Goal: Task Accomplishment & Management: Use online tool/utility

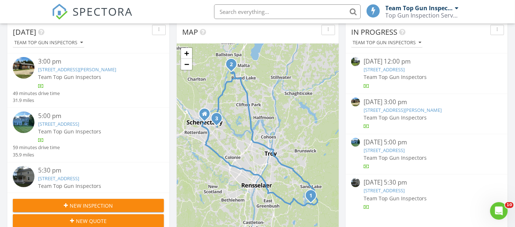
click at [79, 177] on link "1033 Balltown Rd, Niskayuna, NY 12309" at bounding box center [58, 178] width 41 height 7
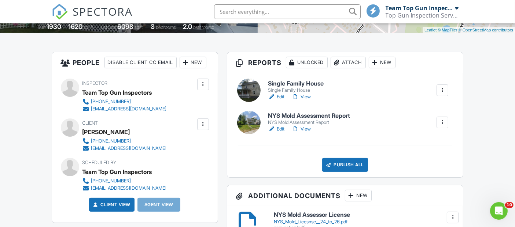
click at [201, 128] on div at bounding box center [202, 124] width 7 height 7
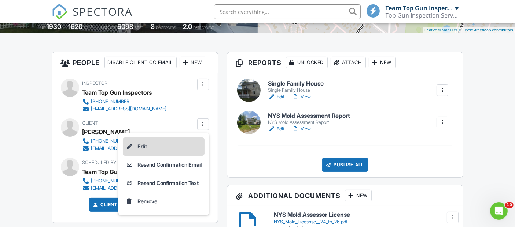
click at [141, 156] on li "Edit" at bounding box center [164, 147] width 82 height 18
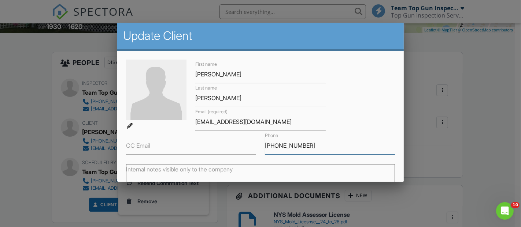
click at [308, 146] on input "845-663-3365" at bounding box center [330, 146] width 130 height 18
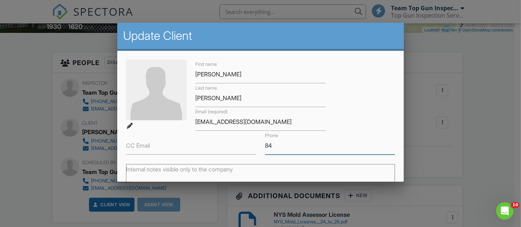
type input "8"
click at [271, 143] on input "7165813955" at bounding box center [330, 146] width 130 height 18
click at [260, 145] on div "Phone 716)5813955" at bounding box center [329, 143] width 139 height 24
click at [260, 137] on div "Phone 716)5813955" at bounding box center [329, 143] width 139 height 24
click at [260, 148] on div "Phone 716)5813955" at bounding box center [329, 143] width 139 height 24
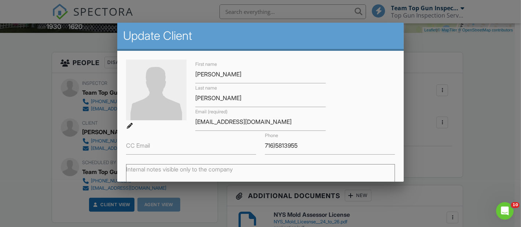
click at [260, 148] on div "Phone 716)5813955" at bounding box center [329, 143] width 139 height 24
click at [308, 143] on input "716)5813955" at bounding box center [330, 146] width 130 height 18
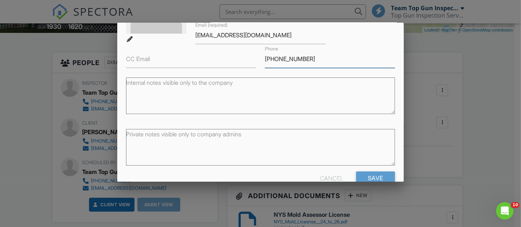
scroll to position [103, 0]
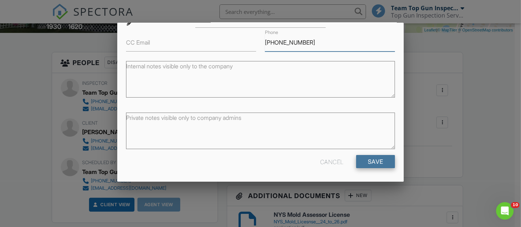
type input "(716 )581-3955"
click at [365, 159] on input "Save" at bounding box center [375, 161] width 39 height 13
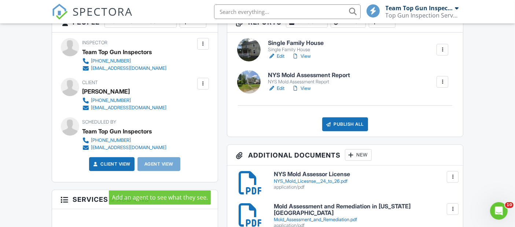
click at [159, 171] on div "Agent View" at bounding box center [158, 164] width 43 height 14
click at [151, 171] on div "Agent View" at bounding box center [158, 164] width 43 height 14
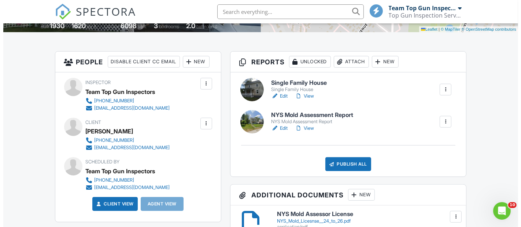
scroll to position [163, 0]
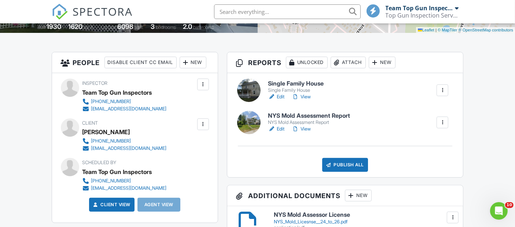
click at [179, 68] on div "New" at bounding box center [192, 63] width 27 height 12
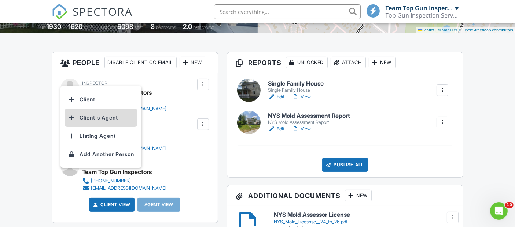
click at [96, 118] on li "Client's Agent" at bounding box center [101, 118] width 72 height 18
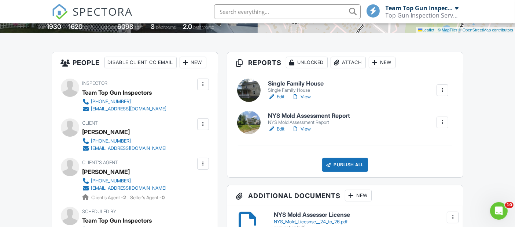
click at [278, 94] on link "Edit" at bounding box center [276, 96] width 16 height 7
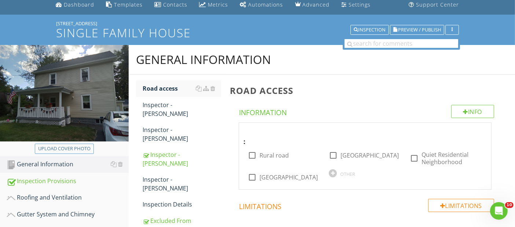
scroll to position [41, 0]
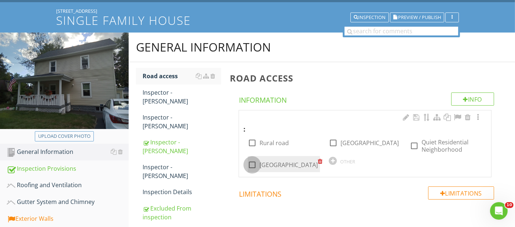
click at [254, 164] on div at bounding box center [252, 165] width 12 height 12
checkbox input "true"
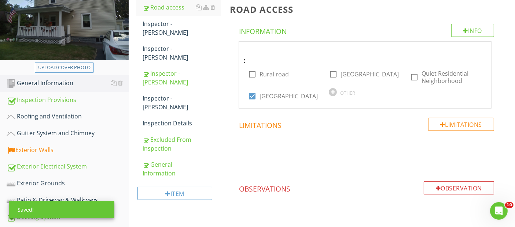
scroll to position [122, 0]
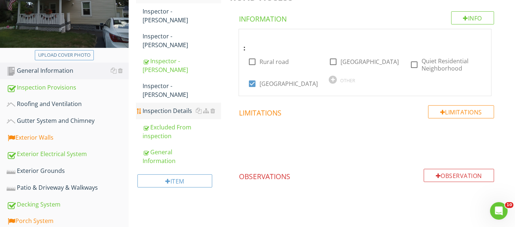
click at [162, 107] on div "Inspection Details" at bounding box center [181, 111] width 78 height 9
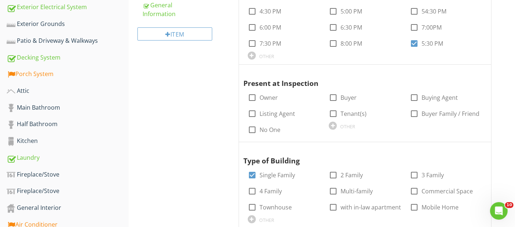
scroll to position [285, 0]
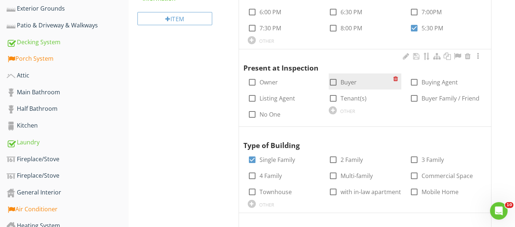
click at [331, 81] on div at bounding box center [333, 82] width 12 height 12
checkbox input "true"
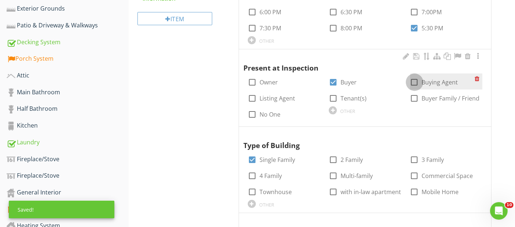
click at [415, 81] on div at bounding box center [414, 82] width 12 height 12
checkbox input "true"
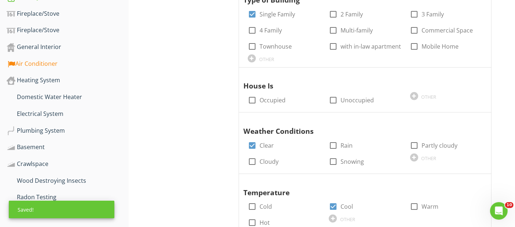
scroll to position [448, 0]
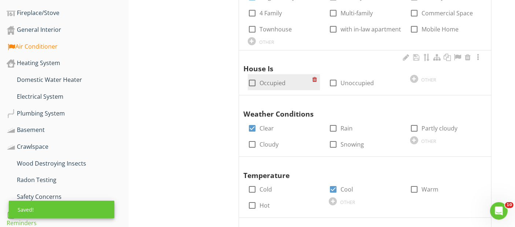
click at [251, 84] on div at bounding box center [252, 83] width 12 height 12
checkbox input "true"
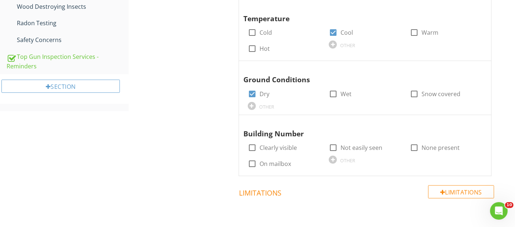
scroll to position [610, 0]
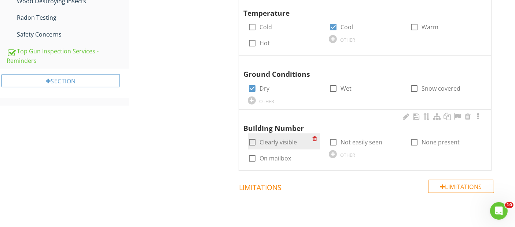
click at [251, 139] on div at bounding box center [252, 142] width 12 height 12
checkbox input "true"
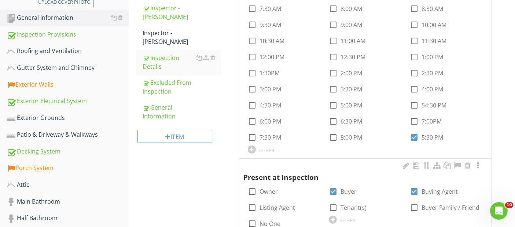
scroll to position [163, 0]
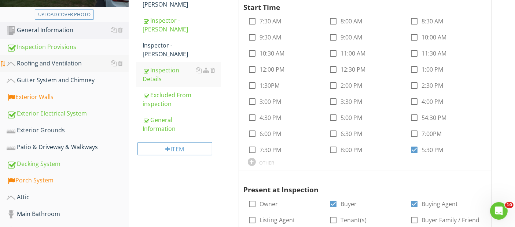
click at [38, 60] on div "Roofing and Ventilation" at bounding box center [68, 64] width 122 height 10
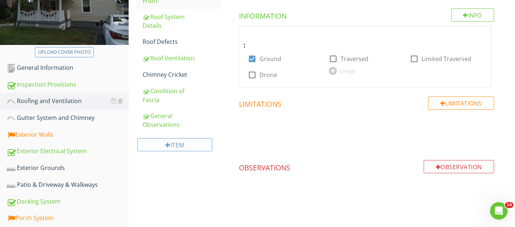
scroll to position [81, 0]
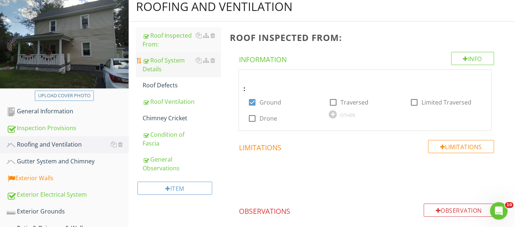
click at [157, 63] on div "Roof System Details" at bounding box center [181, 65] width 78 height 18
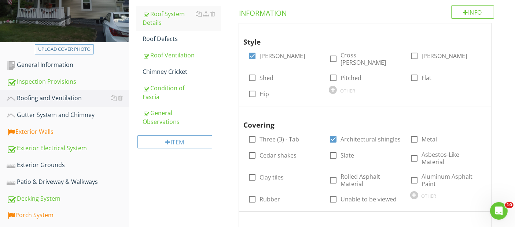
scroll to position [119, 0]
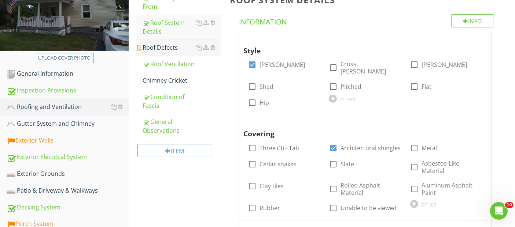
click at [159, 48] on div "Roof Defects" at bounding box center [181, 47] width 78 height 9
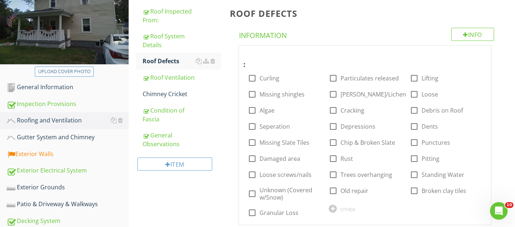
scroll to position [105, 0]
click at [160, 136] on div "General Observations" at bounding box center [181, 140] width 78 height 18
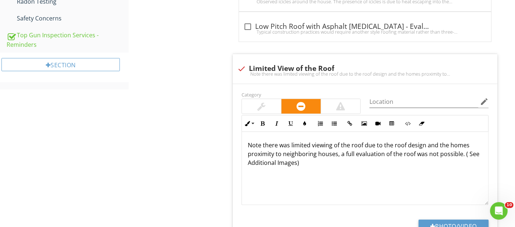
scroll to position [634, 0]
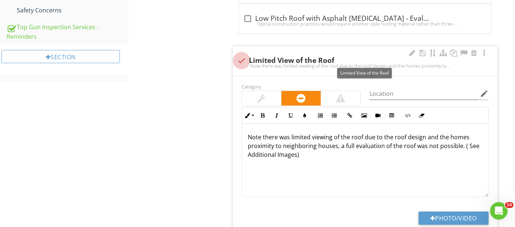
click at [241, 58] on div at bounding box center [241, 61] width 12 height 12
checkbox input "true"
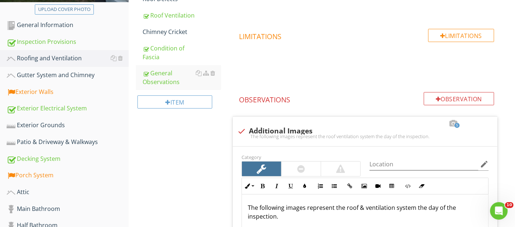
scroll to position [151, 0]
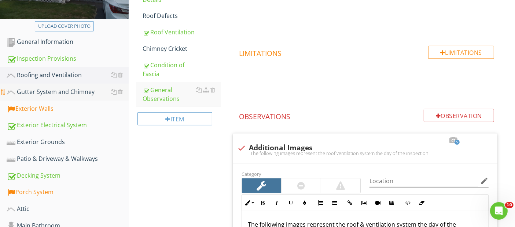
click at [40, 89] on div "Gutter System and Chimney" at bounding box center [68, 93] width 122 height 10
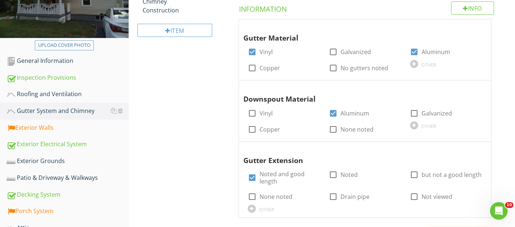
scroll to position [151, 0]
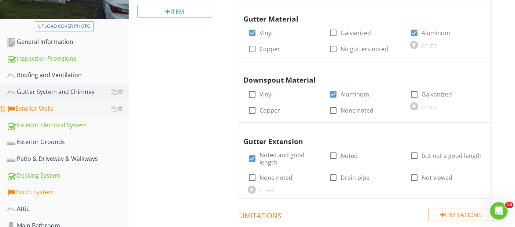
click at [33, 106] on div "Exterior Walls" at bounding box center [68, 109] width 122 height 10
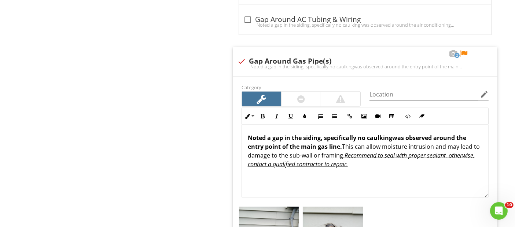
scroll to position [1128, 0]
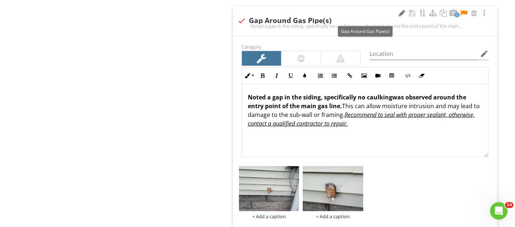
click at [401, 10] on div at bounding box center [401, 13] width 9 height 7
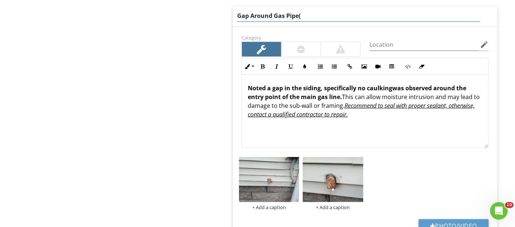
type input "Gap Around Gas Pipe"
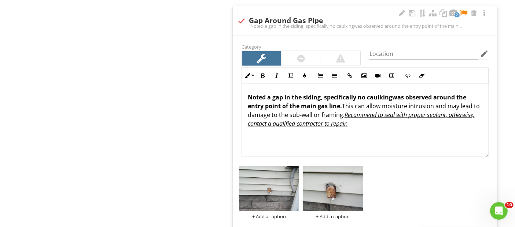
click at [300, 94] on p "Noted a gap in the siding, specifically no caulking was observed around the ent…" at bounding box center [365, 110] width 234 height 35
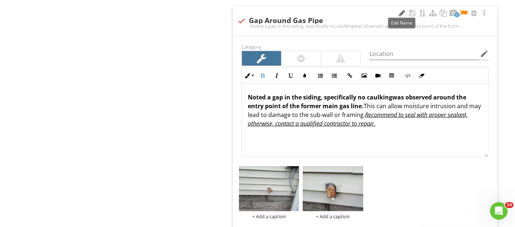
click at [399, 12] on div at bounding box center [401, 13] width 9 height 7
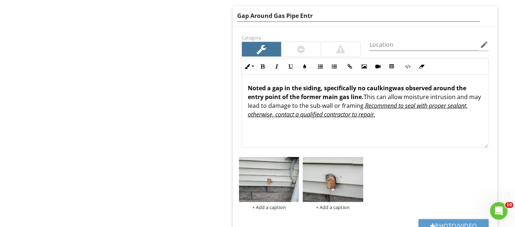
type input "Gap Around Gas Pipe Entry"
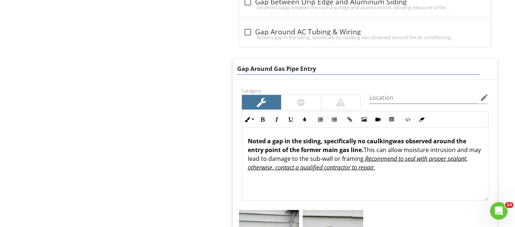
scroll to position [1087, 0]
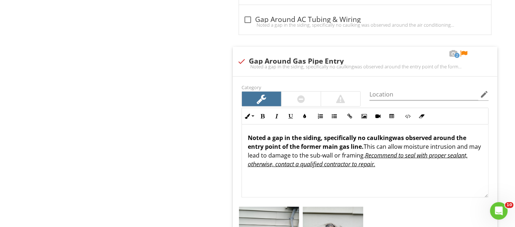
click at [180, 89] on div "Exterior Walls Wall Structure Electrical Outlet High Efficiency Piping Windows …" at bounding box center [322, 8] width 386 height 2044
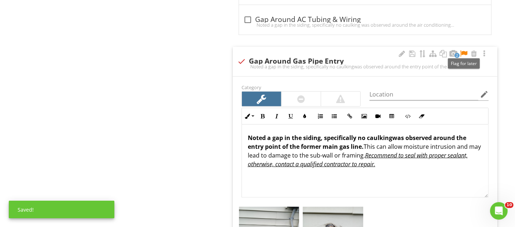
click at [463, 52] on div at bounding box center [463, 53] width 9 height 7
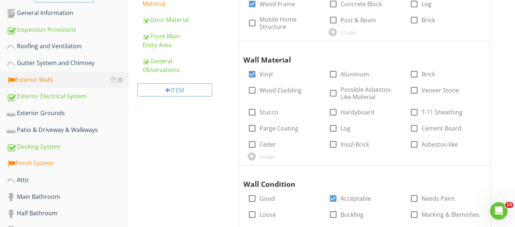
scroll to position [133, 0]
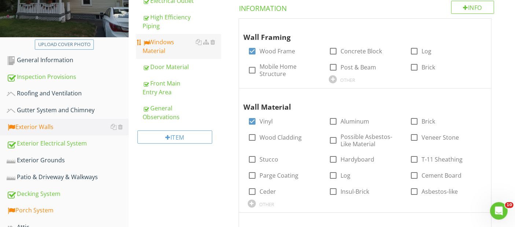
drag, startPoint x: 160, startPoint y: 44, endPoint x: 177, endPoint y: 49, distance: 17.8
click at [160, 44] on div "Windows Material" at bounding box center [181, 47] width 78 height 18
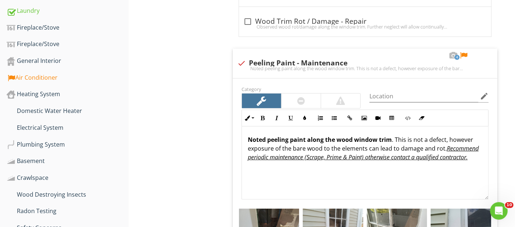
scroll to position [418, 0]
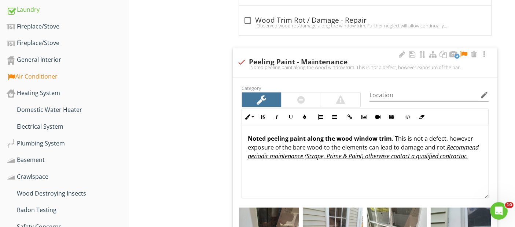
click at [376, 138] on strong "Noted peeling paint along the wood window trim" at bounding box center [320, 139] width 144 height 8
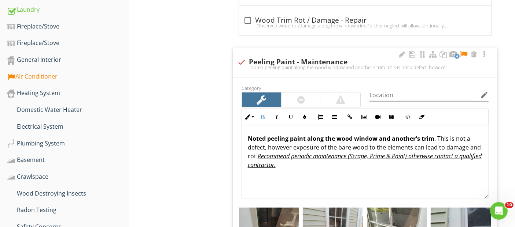
click at [335, 137] on strong "Noted peeling paint along the wood window and another's trim" at bounding box center [341, 139] width 186 height 8
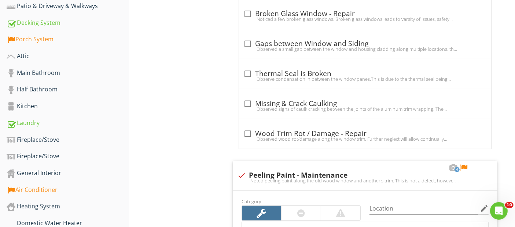
scroll to position [345, 0]
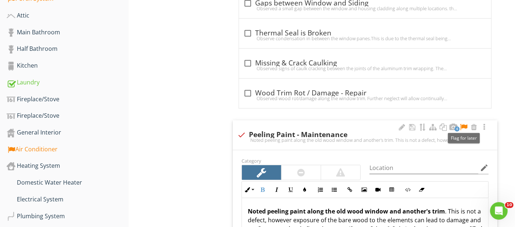
click at [464, 124] on div at bounding box center [463, 127] width 9 height 7
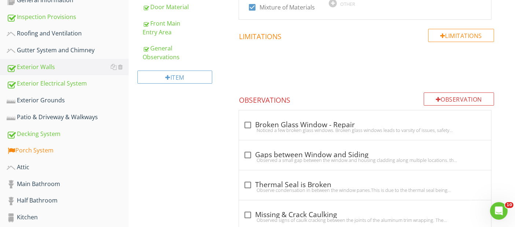
scroll to position [182, 0]
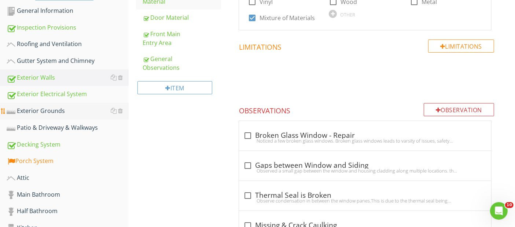
click at [42, 109] on div "Exterior Grounds" at bounding box center [68, 112] width 122 height 10
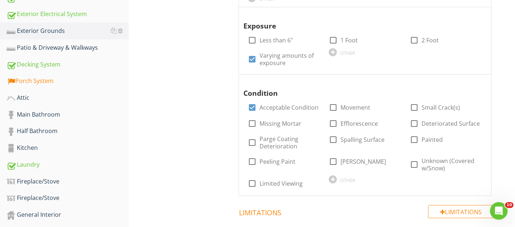
scroll to position [263, 0]
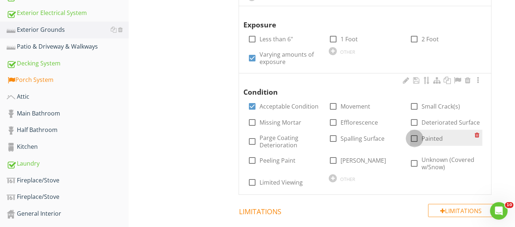
click at [414, 136] on div at bounding box center [414, 139] width 12 height 12
checkbox input "true"
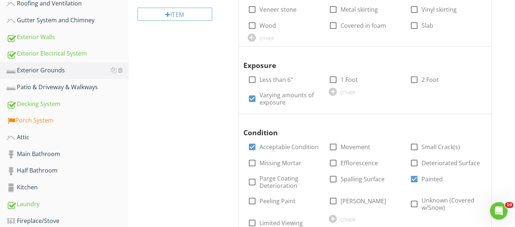
scroll to position [19, 0]
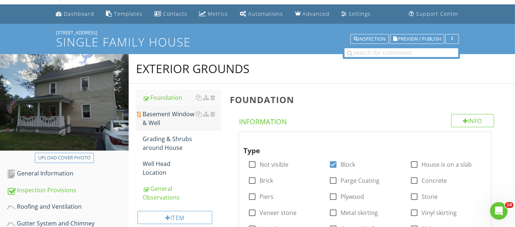
click at [166, 118] on div "Basement Window & Well" at bounding box center [181, 119] width 78 height 18
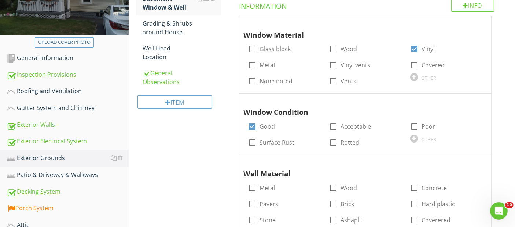
scroll to position [122, 0]
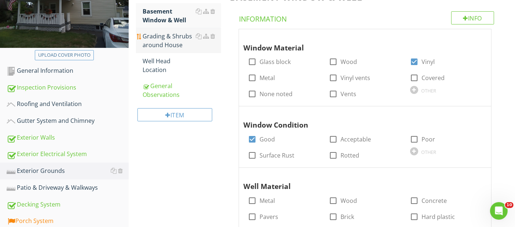
click at [154, 40] on div "Grading & Shrubs around House" at bounding box center [181, 41] width 78 height 18
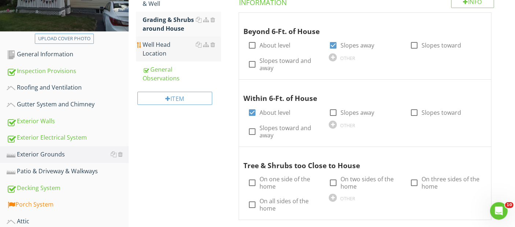
scroll to position [163, 0]
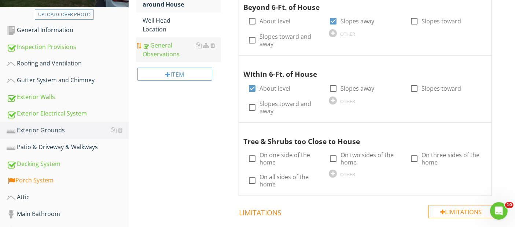
click at [158, 45] on div "General Observations" at bounding box center [181, 50] width 78 height 18
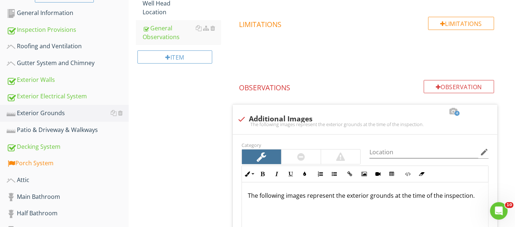
scroll to position [196, 0]
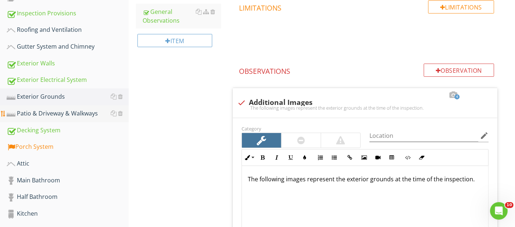
click at [39, 112] on div "Patio & Driveway & Walkways" at bounding box center [68, 114] width 122 height 10
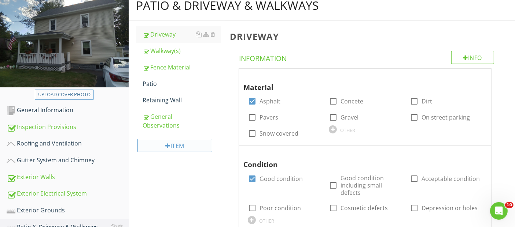
scroll to position [81, 0]
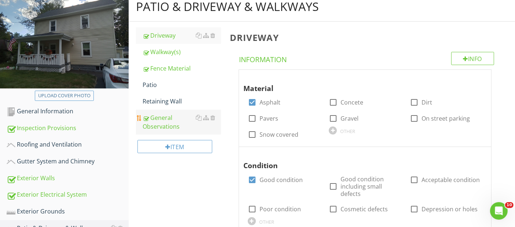
click at [163, 122] on div "General Observations" at bounding box center [181, 123] width 78 height 18
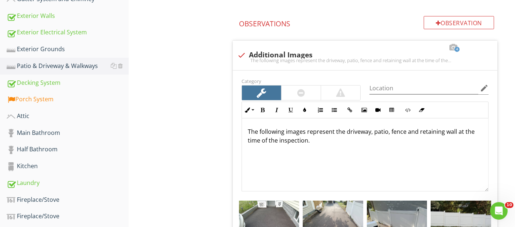
scroll to position [285, 0]
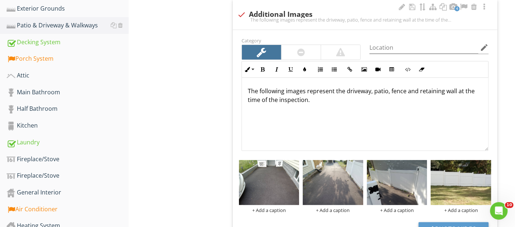
click at [386, 93] on p "The following images represent the driveway, patio, fence and retaining wall at…" at bounding box center [365, 96] width 234 height 18
click at [453, 91] on p "The following images represent the driveway, walkway, fence and retaining wall …" at bounding box center [365, 96] width 234 height 18
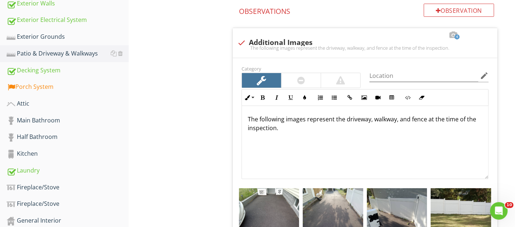
scroll to position [244, 0]
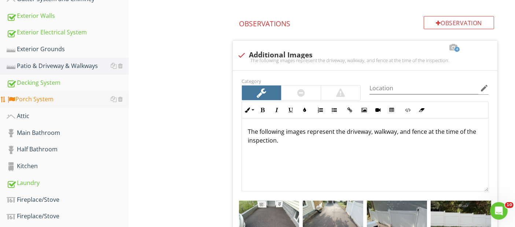
click at [38, 97] on div "Porch System" at bounding box center [68, 100] width 122 height 10
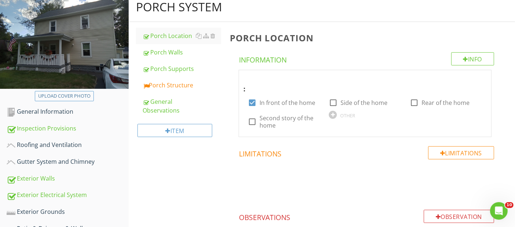
scroll to position [81, 0]
click at [176, 81] on div "Porch Structure" at bounding box center [181, 85] width 78 height 9
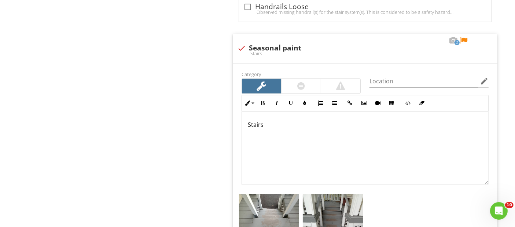
scroll to position [1383, 0]
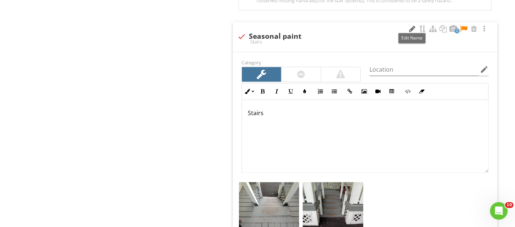
click at [410, 26] on div at bounding box center [412, 29] width 9 height 7
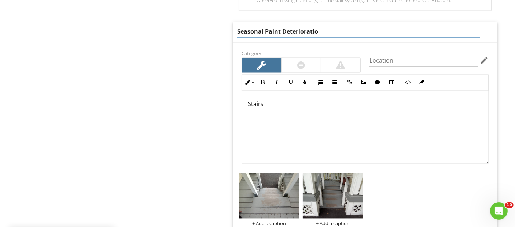
type input "Seasonal Paint Deterioration"
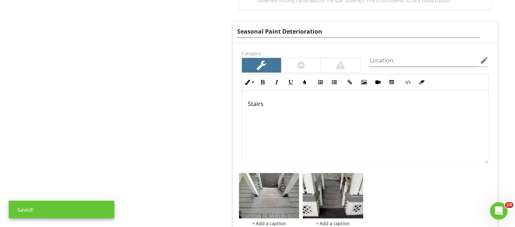
click at [249, 104] on div "Stairs" at bounding box center [365, 127] width 246 height 73
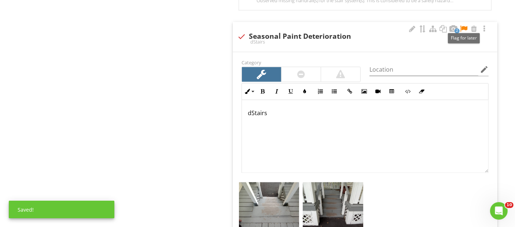
click at [464, 26] on div at bounding box center [463, 29] width 9 height 7
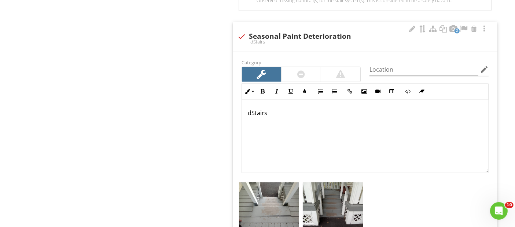
click at [249, 112] on p "dStairs" at bounding box center [365, 113] width 234 height 9
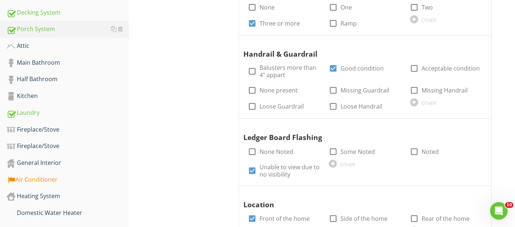
scroll to position [320, 0]
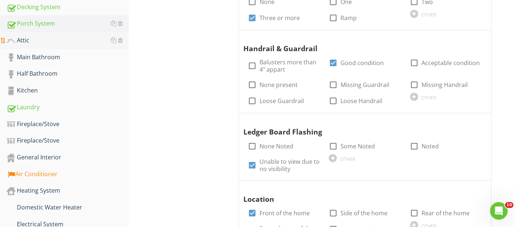
click at [28, 36] on div "Attic" at bounding box center [68, 41] width 122 height 10
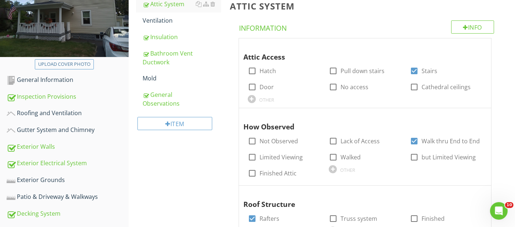
scroll to position [72, 0]
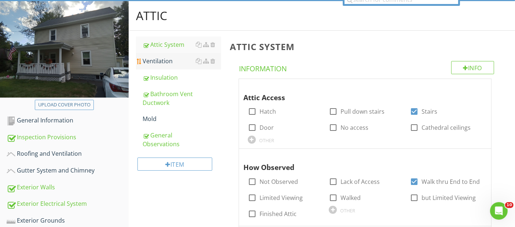
click at [163, 62] on div "Ventilation" at bounding box center [181, 61] width 78 height 9
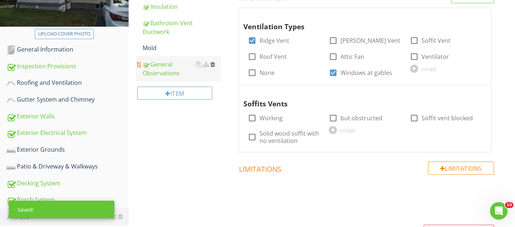
scroll to position [153, 0]
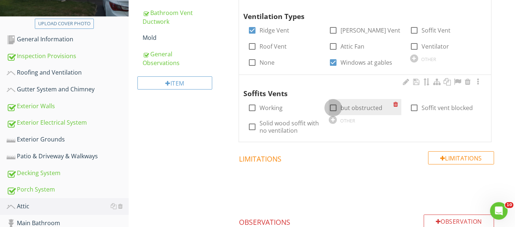
click at [333, 108] on div at bounding box center [333, 108] width 12 height 12
click at [334, 105] on div at bounding box center [333, 108] width 12 height 12
checkbox input "false"
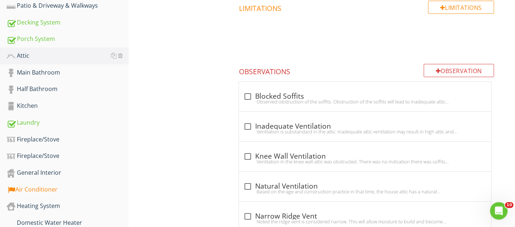
scroll to position [316, 0]
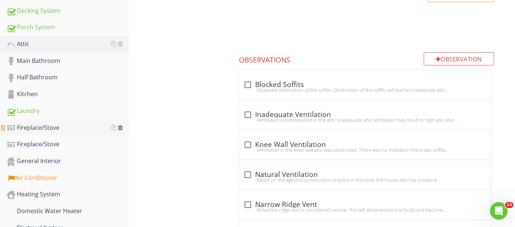
click at [122, 125] on div at bounding box center [120, 128] width 5 height 6
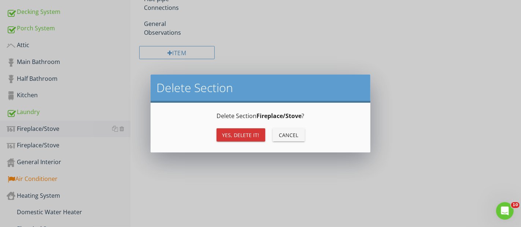
click at [225, 139] on button "Yes, Delete it!" at bounding box center [240, 135] width 49 height 13
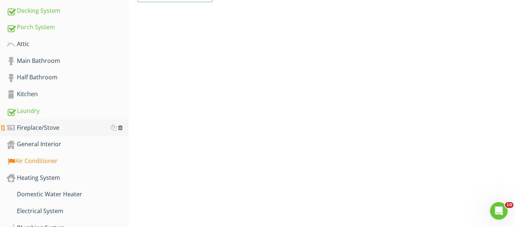
click at [121, 126] on div at bounding box center [120, 128] width 5 height 6
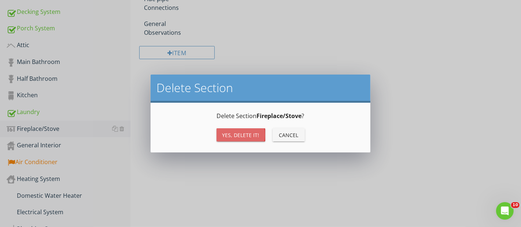
click at [237, 134] on div "Yes, Delete it!" at bounding box center [240, 135] width 37 height 8
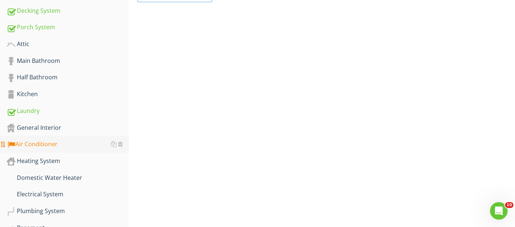
click at [37, 142] on div "Air Conditioner" at bounding box center [68, 145] width 122 height 10
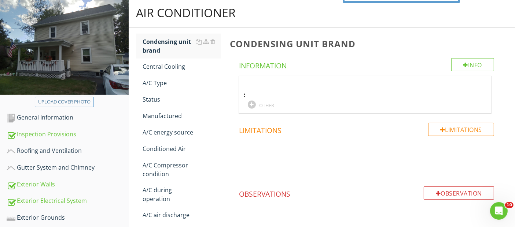
scroll to position [72, 0]
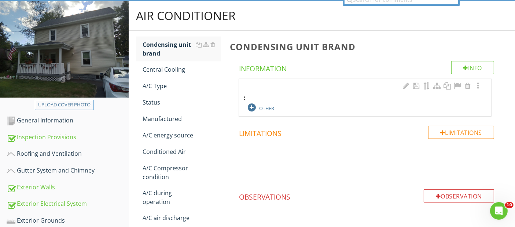
click at [253, 105] on div at bounding box center [252, 108] width 8 height 8
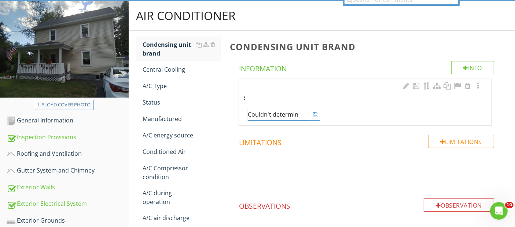
type input "Couldn't determine"
click at [314, 115] on icon at bounding box center [315, 115] width 5 height 6
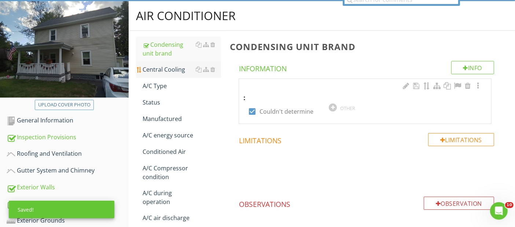
click at [175, 70] on div "Central Cooling" at bounding box center [181, 69] width 78 height 9
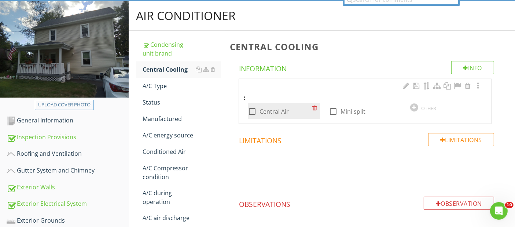
click at [253, 109] on div at bounding box center [252, 111] width 12 height 12
checkbox input "true"
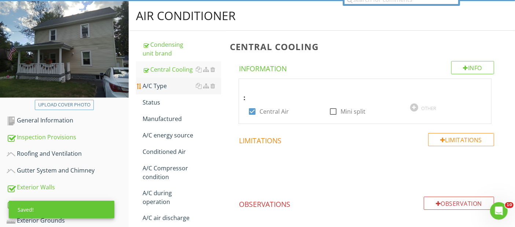
click at [161, 87] on div "A/C Type" at bounding box center [181, 86] width 78 height 9
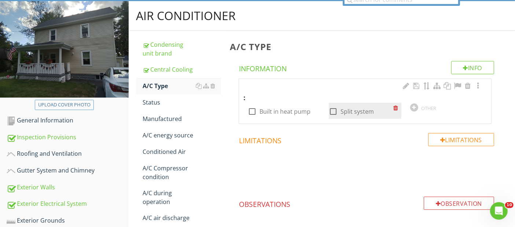
click at [331, 112] on div at bounding box center [333, 111] width 12 height 12
checkbox input "true"
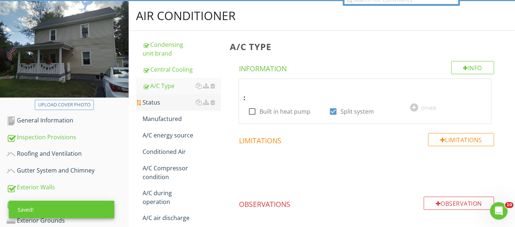
click at [155, 101] on div "Status" at bounding box center [181, 102] width 78 height 9
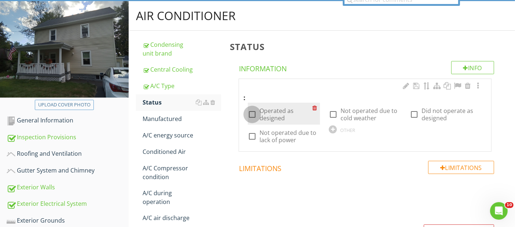
click at [248, 113] on div at bounding box center [252, 114] width 12 height 12
checkbox input "true"
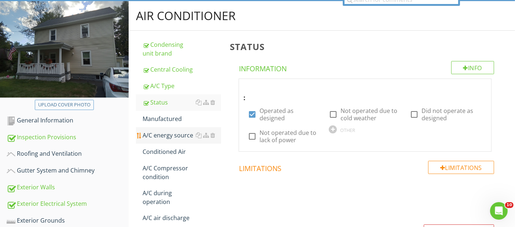
click at [164, 136] on div "A/C energy source" at bounding box center [181, 135] width 78 height 9
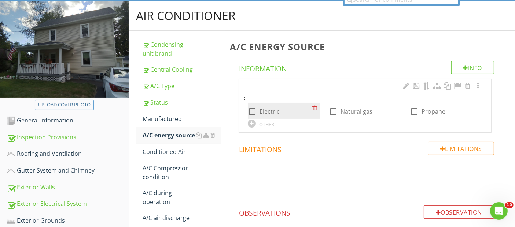
click at [251, 111] on div at bounding box center [252, 111] width 12 height 12
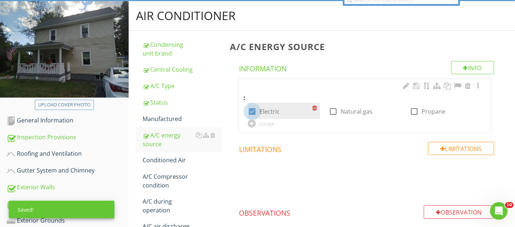
click at [250, 111] on div at bounding box center [252, 111] width 12 height 12
checkbox input "false"
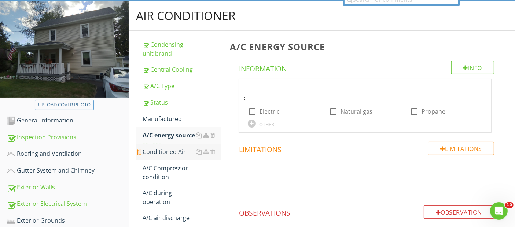
click at [171, 153] on div "Conditioned Air" at bounding box center [181, 152] width 78 height 9
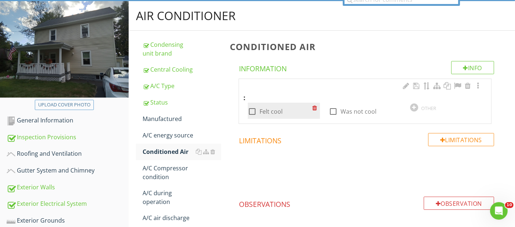
click at [253, 110] on div at bounding box center [252, 111] width 12 height 12
checkbox input "true"
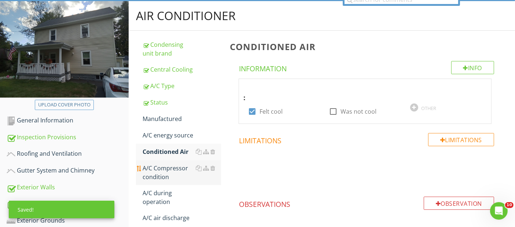
click at [168, 168] on div "A/C Compressor condition" at bounding box center [181, 173] width 78 height 18
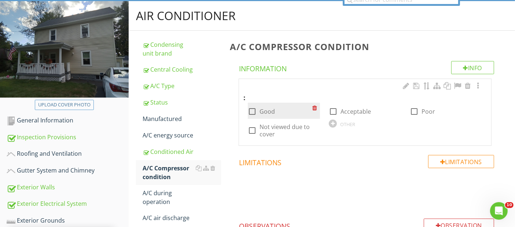
click at [250, 109] on div at bounding box center [252, 111] width 12 height 12
checkbox input "true"
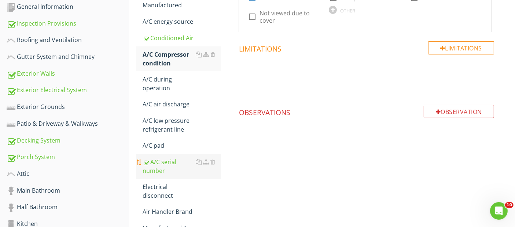
scroll to position [194, 0]
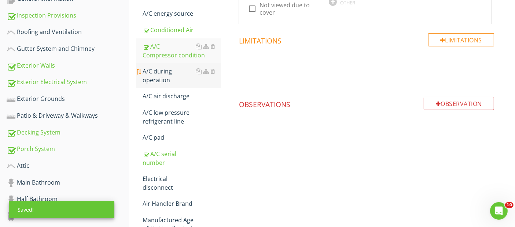
click at [161, 76] on div "A/C during operation" at bounding box center [181, 76] width 78 height 18
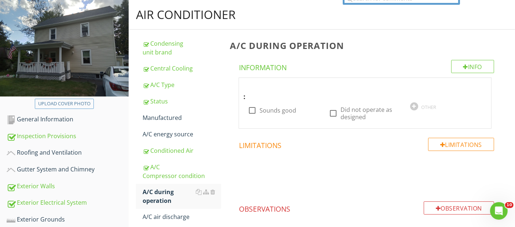
scroll to position [72, 0]
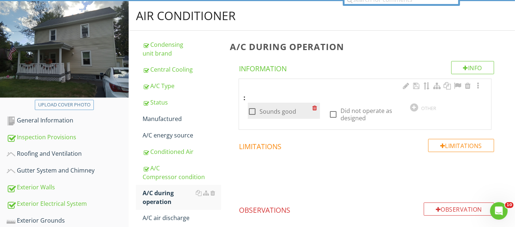
click at [249, 111] on div at bounding box center [252, 111] width 12 height 12
checkbox input "true"
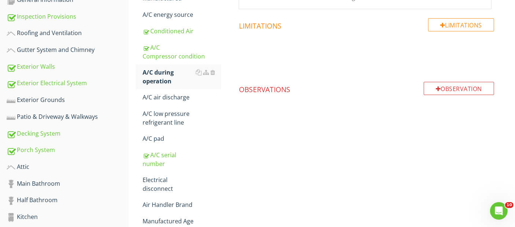
scroll to position [194, 0]
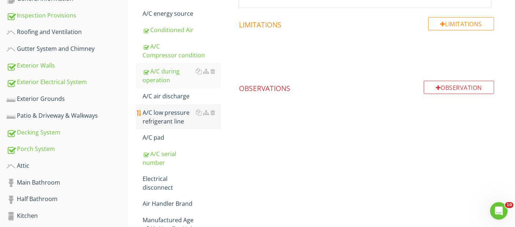
click at [174, 116] on div "A/C low pressure refrigerant line" at bounding box center [181, 117] width 78 height 18
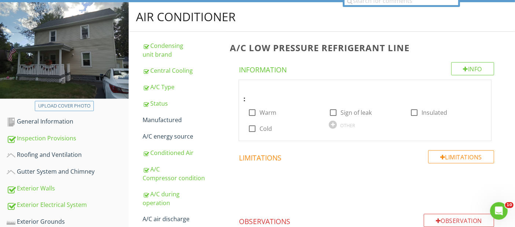
scroll to position [31, 0]
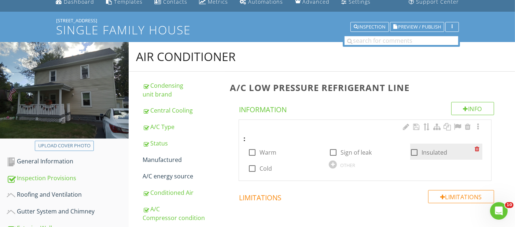
click at [415, 153] on div at bounding box center [414, 152] width 12 height 12
checkbox input "true"
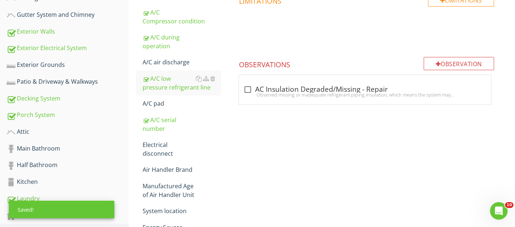
scroll to position [235, 0]
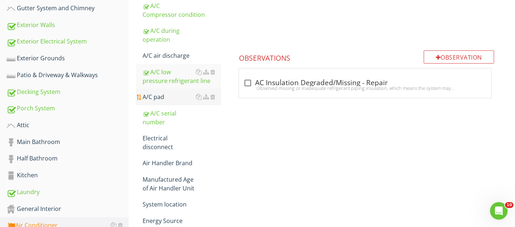
click at [149, 96] on div "A/C pad" at bounding box center [181, 97] width 78 height 9
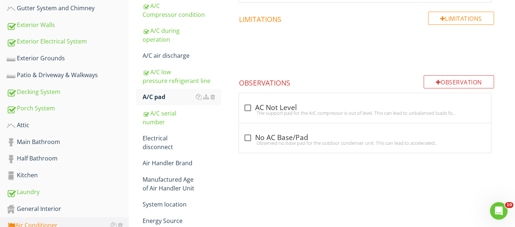
scroll to position [113, 0]
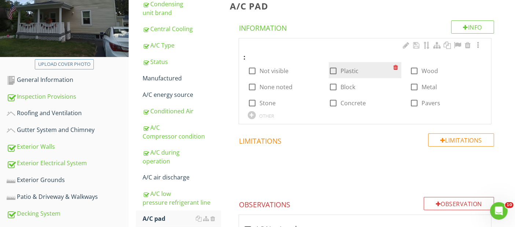
click at [334, 70] on div at bounding box center [333, 71] width 12 height 12
checkbox input "true"
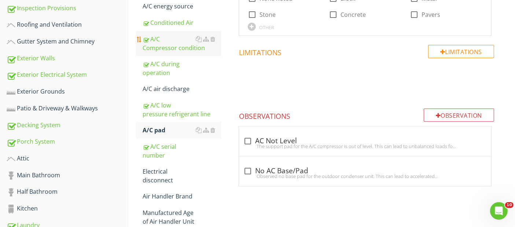
scroll to position [235, 0]
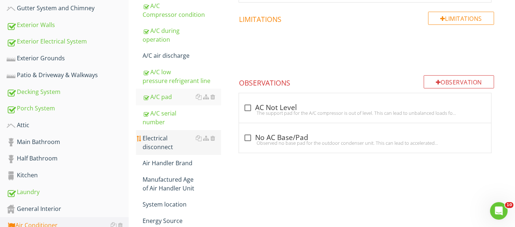
click at [159, 147] on div "Electrical disconnect" at bounding box center [181, 143] width 78 height 18
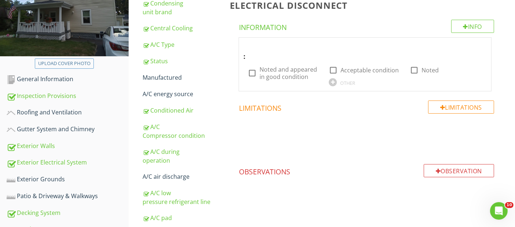
scroll to position [153, 0]
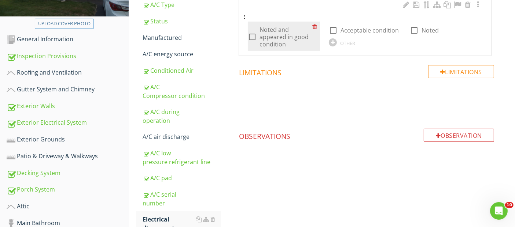
click at [252, 35] on div at bounding box center [252, 37] width 12 height 12
checkbox input "true"
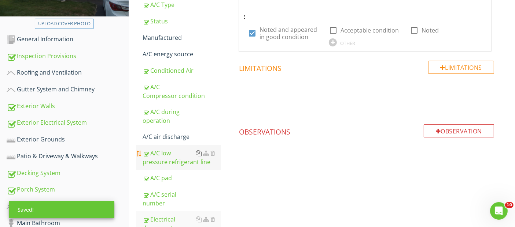
click at [200, 153] on div at bounding box center [199, 154] width 6 height 6
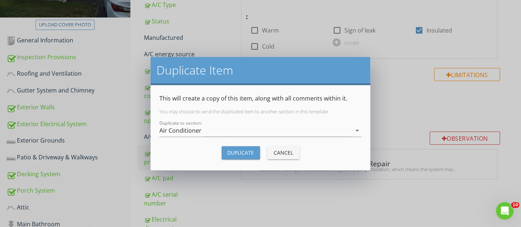
click at [512, 121] on div "Duplicate Item This will create a copy of this item, along with all comments wi…" at bounding box center [260, 113] width 521 height 227
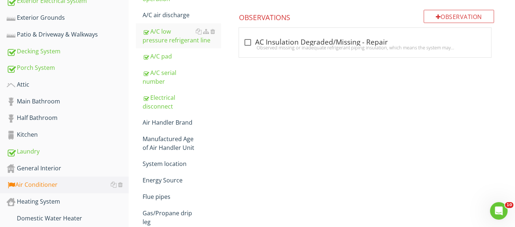
scroll to position [316, 0]
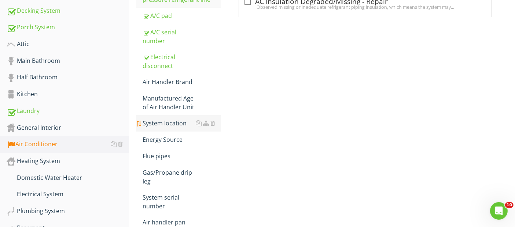
click at [156, 123] on div "System location" at bounding box center [181, 123] width 78 height 9
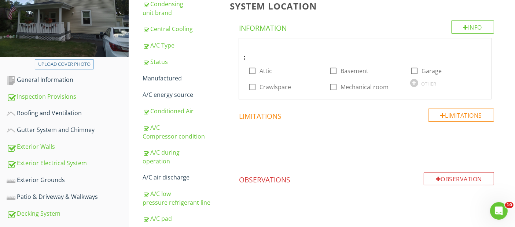
scroll to position [113, 0]
click at [333, 70] on div at bounding box center [333, 71] width 12 height 12
checkbox input "true"
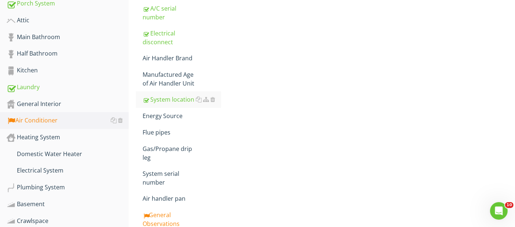
scroll to position [357, 0]
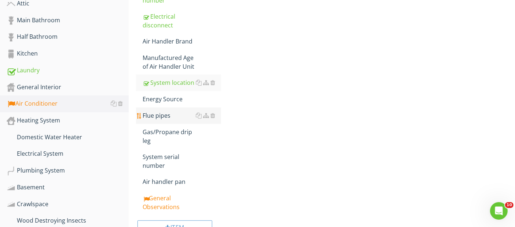
click at [167, 115] on div "Flue pipes" at bounding box center [181, 115] width 78 height 9
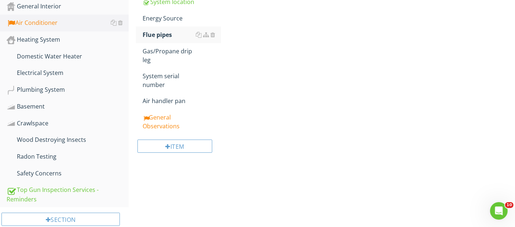
scroll to position [438, 0]
click at [155, 123] on div "General Observations" at bounding box center [181, 121] width 78 height 18
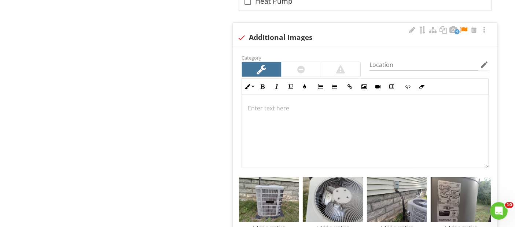
scroll to position [723, 0]
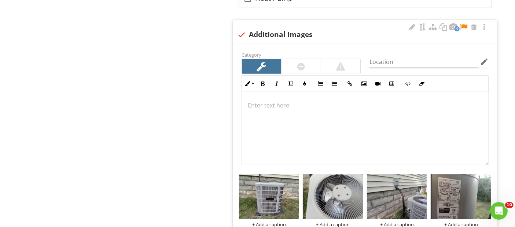
click at [248, 105] on p at bounding box center [365, 105] width 234 height 9
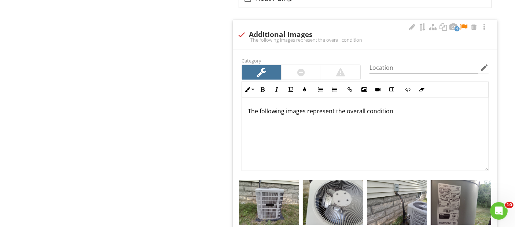
scroll to position [729, 0]
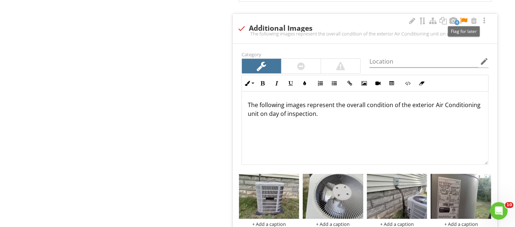
click at [463, 19] on div at bounding box center [463, 20] width 9 height 7
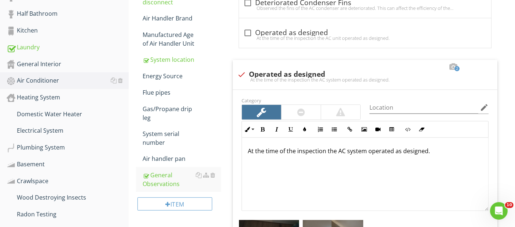
scroll to position [391, 0]
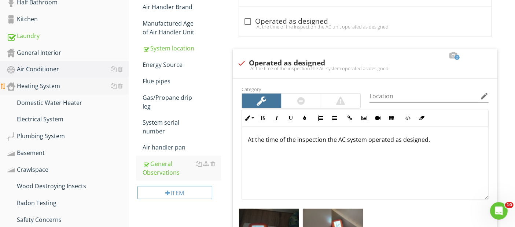
click at [42, 83] on div "Heating System" at bounding box center [68, 87] width 122 height 10
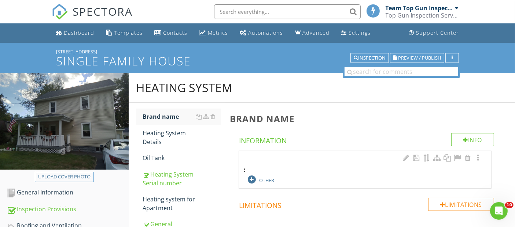
click at [250, 181] on div at bounding box center [252, 180] width 8 height 8
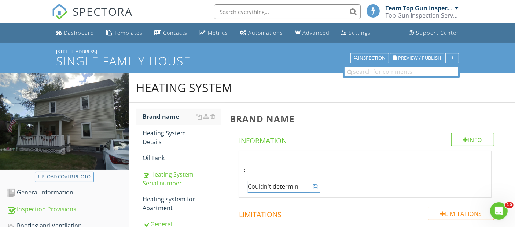
type input "Couldn't determine"
click at [315, 186] on icon at bounding box center [315, 187] width 5 height 6
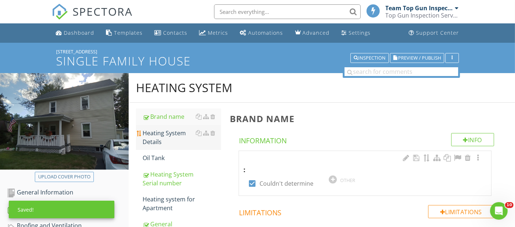
click at [166, 137] on div "Heating System Details" at bounding box center [181, 138] width 78 height 18
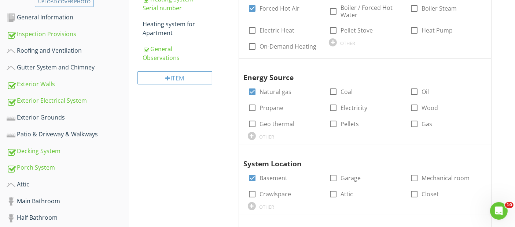
scroll to position [81, 0]
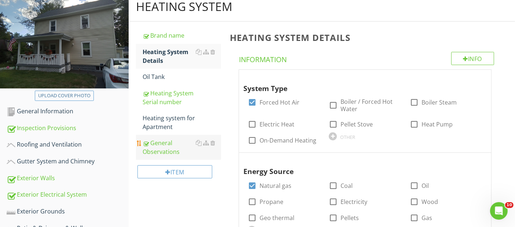
click at [159, 146] on div "General Observations" at bounding box center [181, 148] width 78 height 18
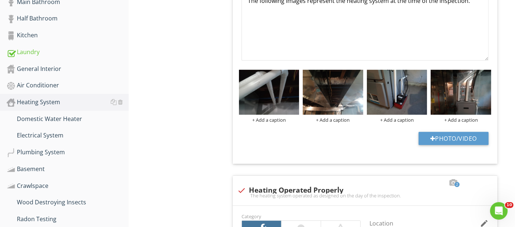
scroll to position [366, 0]
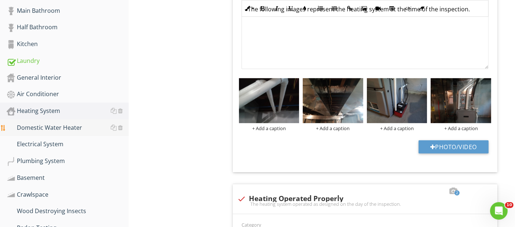
click at [47, 126] on div "Domestic Water Heater" at bounding box center [68, 128] width 122 height 10
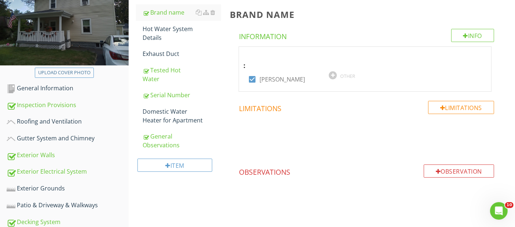
scroll to position [86, 0]
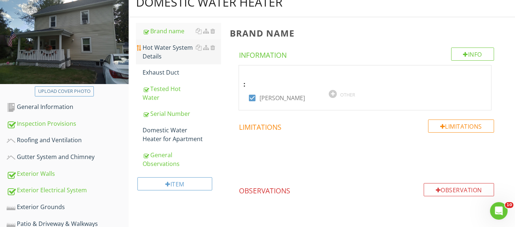
click at [165, 54] on div "Hot Water System Details" at bounding box center [181, 52] width 78 height 18
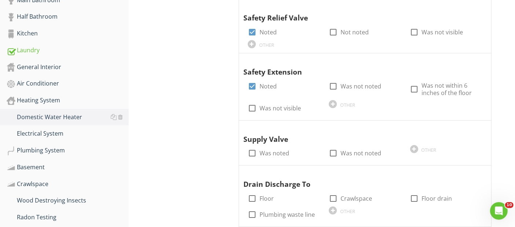
scroll to position [411, 0]
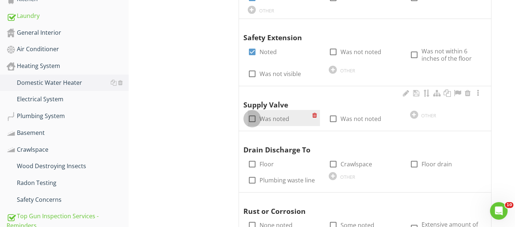
click at [251, 119] on div at bounding box center [252, 119] width 12 height 12
checkbox input "true"
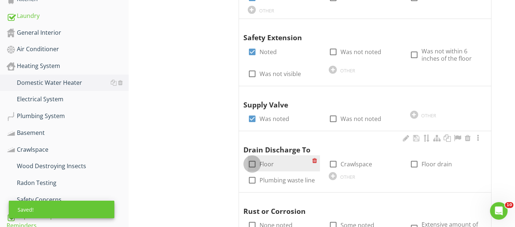
click at [253, 164] on div at bounding box center [252, 164] width 12 height 12
checkbox input "true"
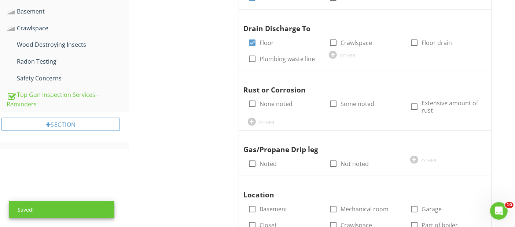
scroll to position [534, 0]
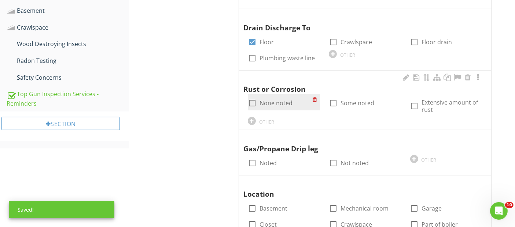
click at [250, 103] on div at bounding box center [252, 103] width 12 height 12
checkbox input "true"
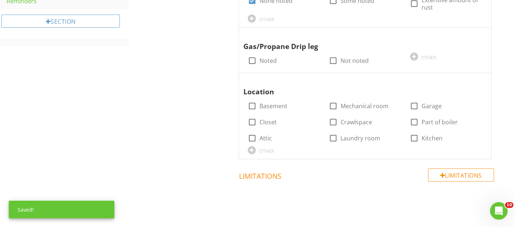
scroll to position [656, 0]
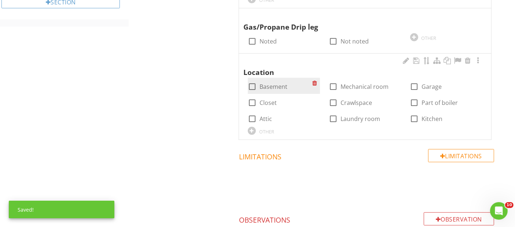
click at [250, 85] on div at bounding box center [252, 87] width 12 height 12
checkbox input "true"
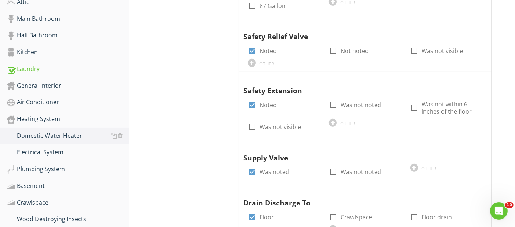
scroll to position [371, 0]
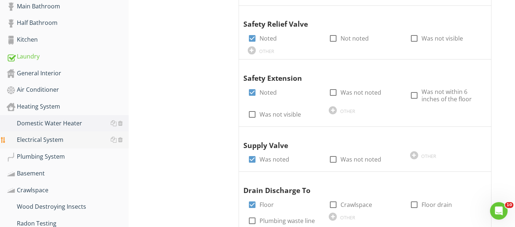
click at [43, 137] on div "Electrical System" at bounding box center [68, 141] width 122 height 10
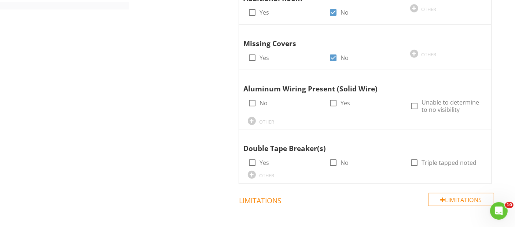
scroll to position [696, 0]
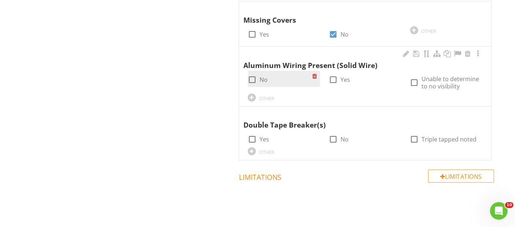
click at [252, 78] on div at bounding box center [252, 80] width 12 height 12
checkbox input "true"
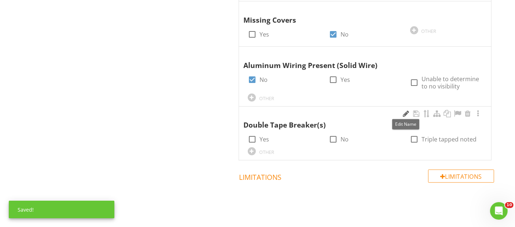
click at [407, 113] on div at bounding box center [405, 113] width 9 height 7
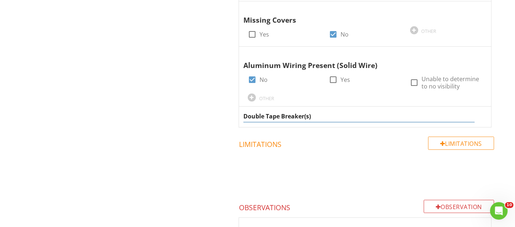
click at [278, 114] on input "Double Tape Breaker(s)" at bounding box center [358, 117] width 231 height 12
type input "Double Tap Breaker(s)"
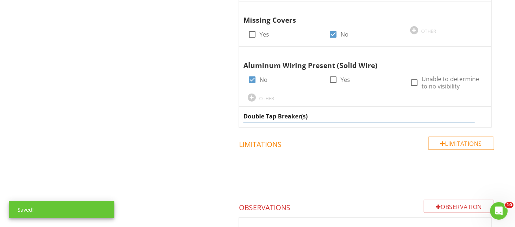
click at [339, 116] on input "Double Tap Breaker(s)" at bounding box center [358, 117] width 231 height 12
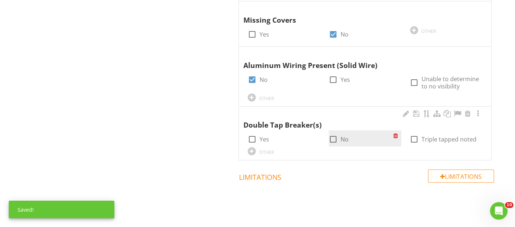
click at [333, 138] on div at bounding box center [333, 139] width 12 height 12
checkbox input "true"
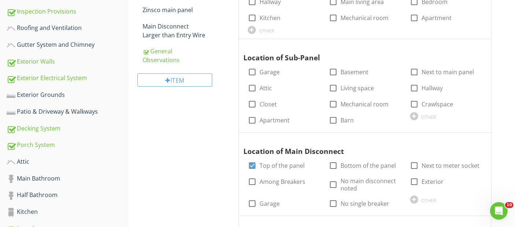
scroll to position [86, 0]
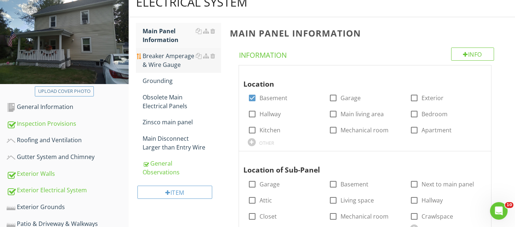
click at [160, 58] on div "Breaker Amperage & Wire Gauge" at bounding box center [181, 61] width 78 height 18
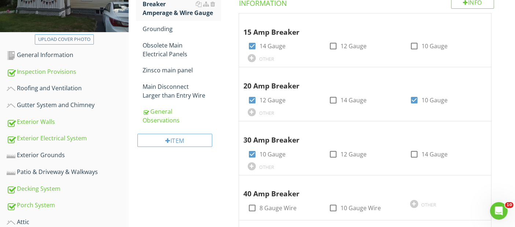
scroll to position [126, 0]
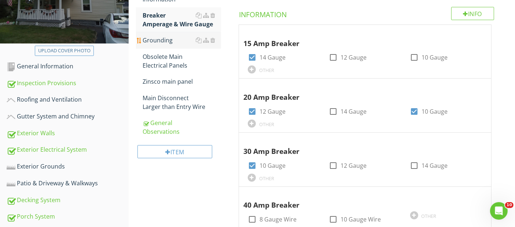
click at [156, 39] on div "Grounding" at bounding box center [181, 40] width 78 height 9
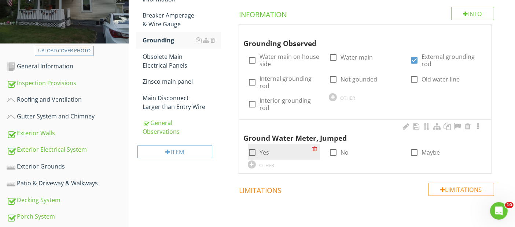
click at [252, 153] on div at bounding box center [252, 152] width 12 height 12
checkbox input "true"
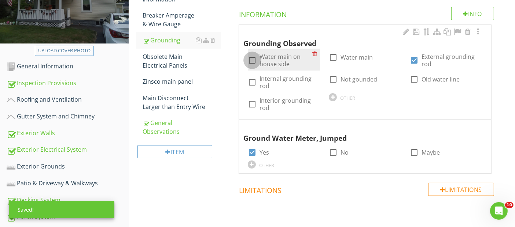
click at [249, 59] on div at bounding box center [252, 60] width 12 height 12
checkbox input "true"
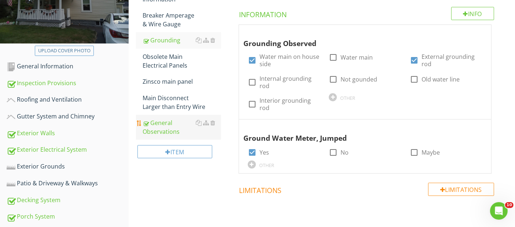
click at [173, 125] on div "General Observations" at bounding box center [181, 128] width 78 height 18
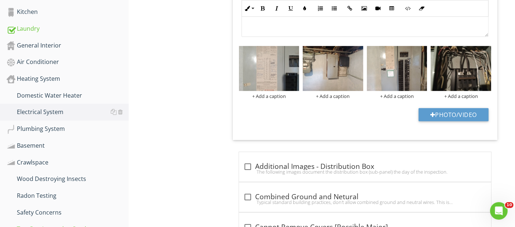
scroll to position [411, 0]
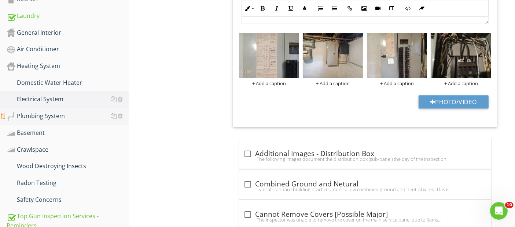
click at [37, 114] on div "Plumbing System" at bounding box center [68, 117] width 122 height 10
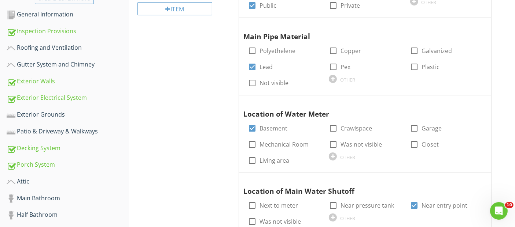
scroll to position [15, 0]
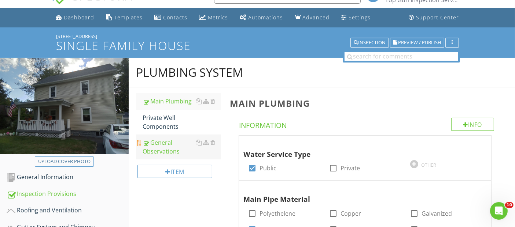
click at [166, 146] on div "General Observations" at bounding box center [181, 147] width 78 height 18
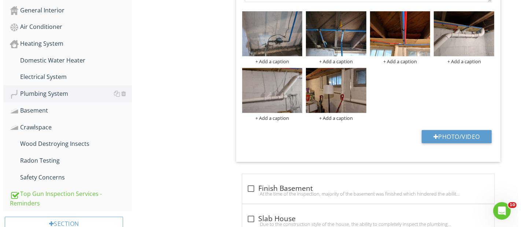
scroll to position [446, 0]
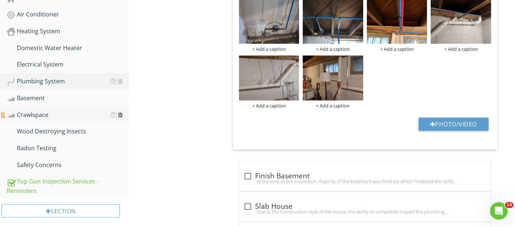
click at [120, 112] on div at bounding box center [120, 115] width 5 height 6
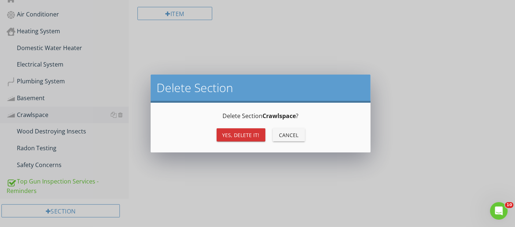
click at [490, 99] on div "Delete Section Delete Section Crawlspace ? Yes, Delete it! Cancel" at bounding box center [257, 113] width 515 height 227
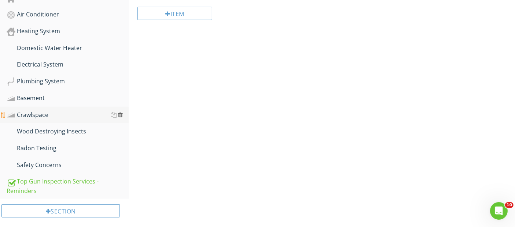
click at [120, 114] on div at bounding box center [120, 115] width 5 height 6
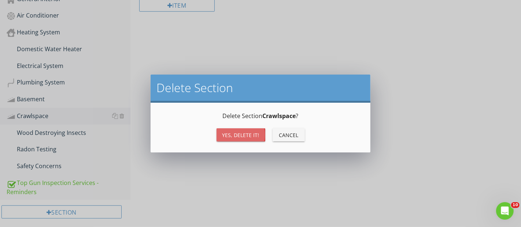
click at [233, 138] on div "Yes, Delete it!" at bounding box center [240, 135] width 37 height 8
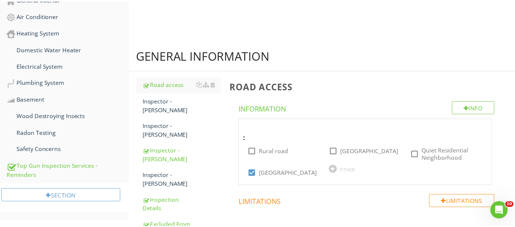
scroll to position [435, 0]
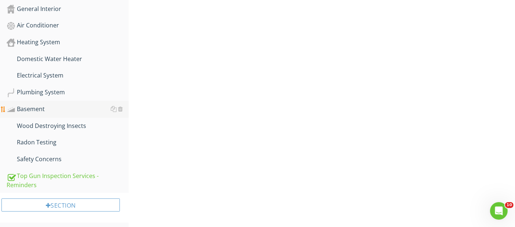
click at [32, 108] on div "Basement" at bounding box center [68, 110] width 122 height 10
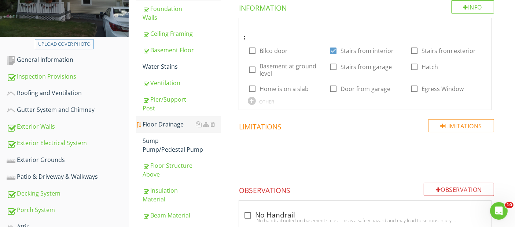
scroll to position [69, 0]
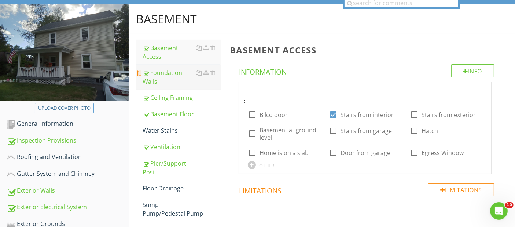
click at [163, 75] on div "Foundation Walls" at bounding box center [181, 77] width 78 height 18
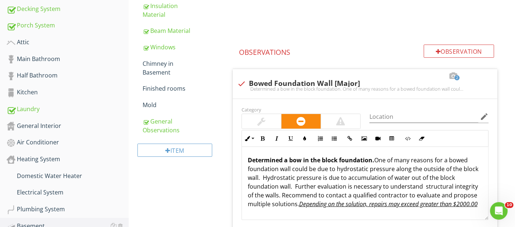
scroll to position [354, 0]
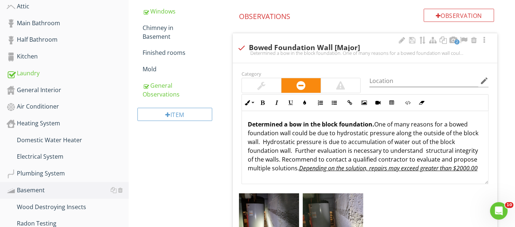
click at [288, 123] on strong "Determined a bow in the block foundation." at bounding box center [311, 124] width 126 height 8
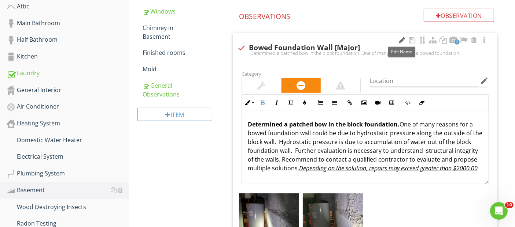
click at [401, 37] on div at bounding box center [401, 40] width 9 height 7
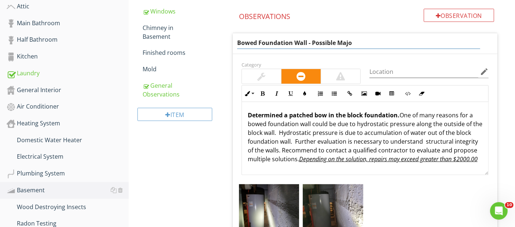
type input "Bowed Foundation Wall - Possible Major"
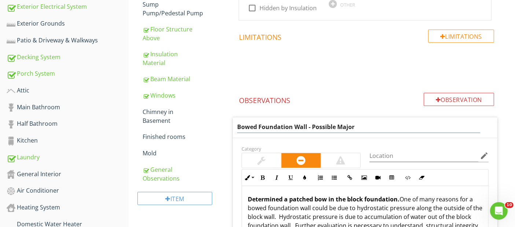
scroll to position [272, 0]
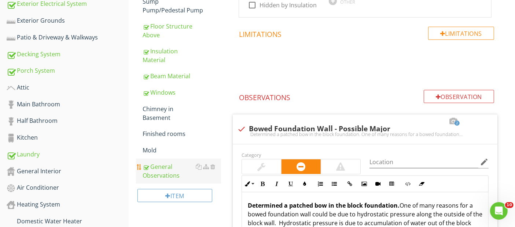
click at [154, 170] on div "General Observations" at bounding box center [181, 172] width 78 height 18
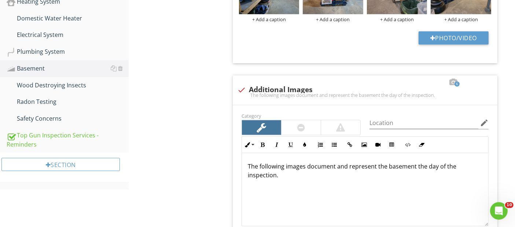
scroll to position [476, 0]
click at [42, 82] on div "Wood Destroying Insects" at bounding box center [68, 86] width 122 height 10
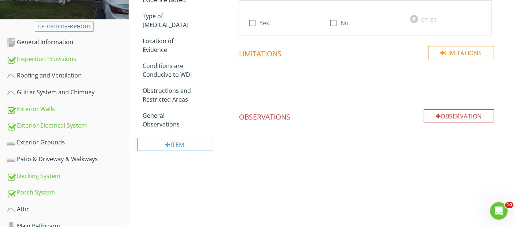
scroll to position [28, 0]
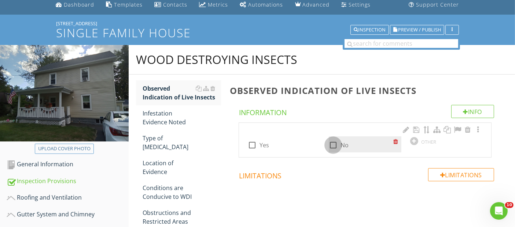
click at [330, 142] on div at bounding box center [333, 145] width 12 height 12
checkbox input "true"
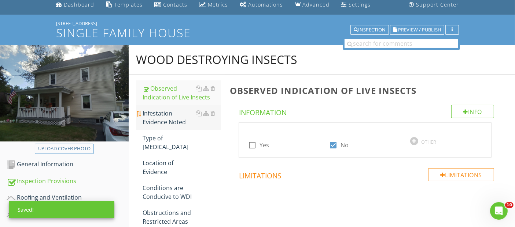
click at [163, 116] on div "Infestation Evidence Noted" at bounding box center [181, 118] width 78 height 18
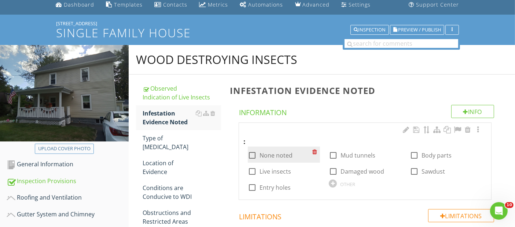
click at [251, 156] on div at bounding box center [252, 155] width 12 height 12
checkbox input "true"
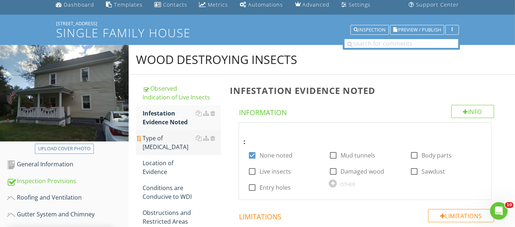
click at [178, 140] on div "Type of [MEDICAL_DATA]" at bounding box center [181, 143] width 78 height 18
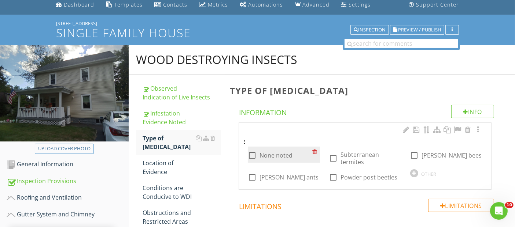
click at [252, 155] on div at bounding box center [252, 155] width 12 height 12
checkbox input "true"
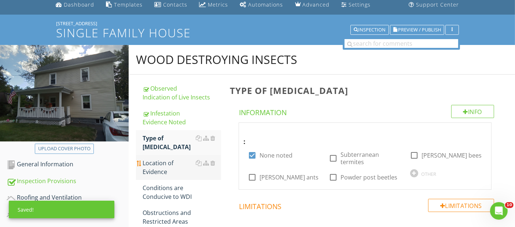
click at [156, 166] on div "Location of Evidence" at bounding box center [181, 168] width 78 height 18
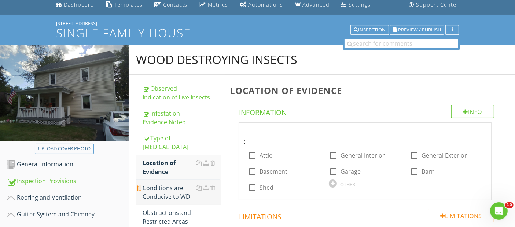
click at [156, 194] on div "Conditions are Conducive to WDI" at bounding box center [181, 193] width 78 height 18
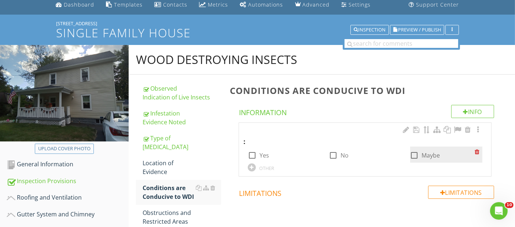
click at [414, 155] on div at bounding box center [414, 155] width 12 height 12
checkbox input "true"
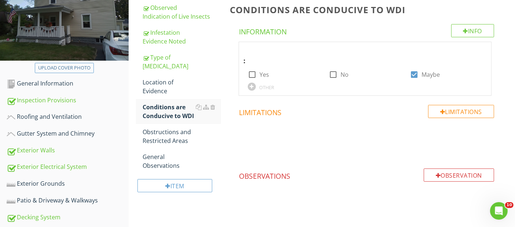
scroll to position [110, 0]
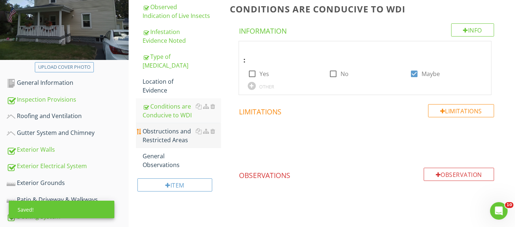
click at [168, 138] on div "Obstructions and Restricted Areas" at bounding box center [181, 136] width 78 height 18
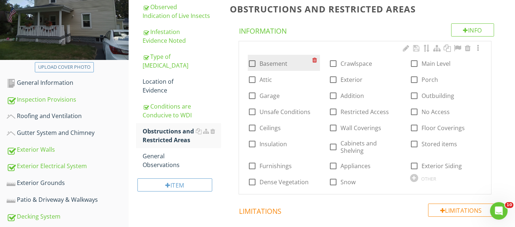
click at [252, 64] on div at bounding box center [252, 63] width 12 height 12
checkbox input "true"
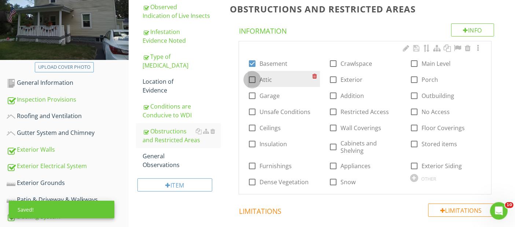
click at [252, 80] on div at bounding box center [252, 80] width 12 height 12
checkbox input "true"
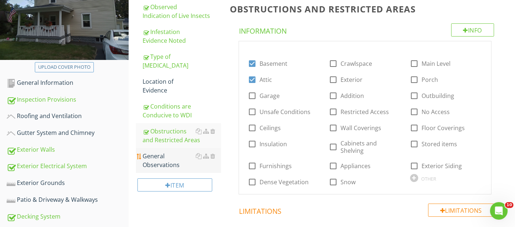
click at [157, 162] on div "General Observations" at bounding box center [181, 161] width 78 height 18
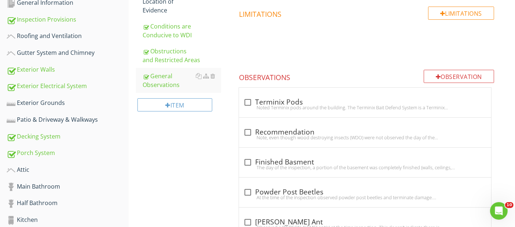
scroll to position [232, 0]
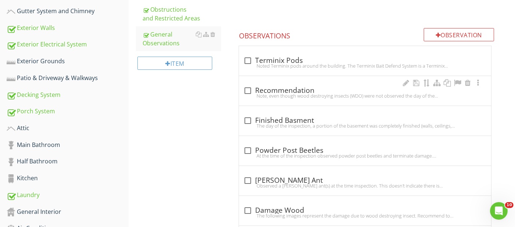
click at [247, 91] on div at bounding box center [247, 91] width 12 height 12
checkbox input "true"
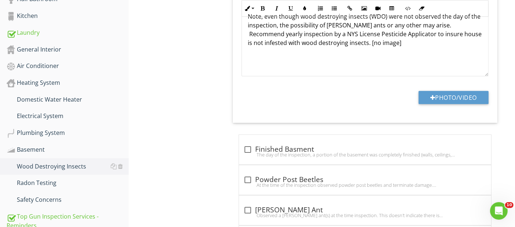
scroll to position [435, 0]
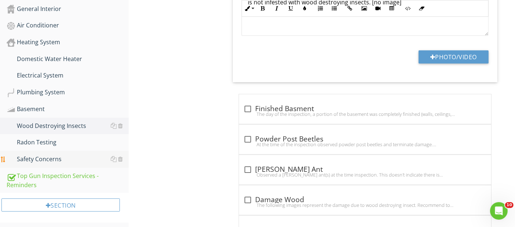
click at [49, 156] on div "Safety Concerns" at bounding box center [68, 160] width 122 height 10
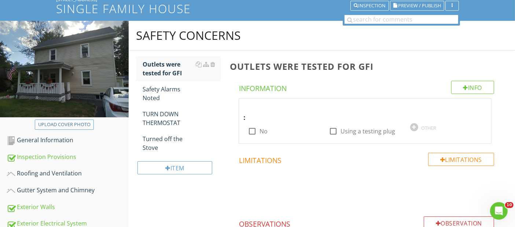
scroll to position [28, 0]
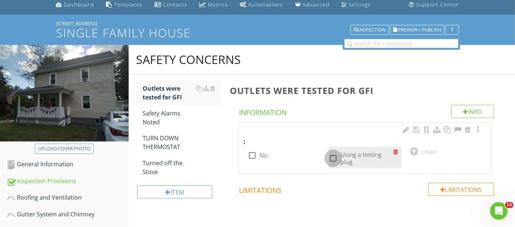
click at [331, 157] on div at bounding box center [333, 158] width 12 height 12
checkbox input "true"
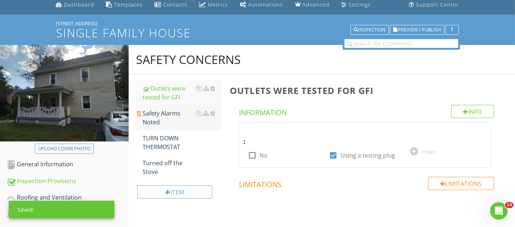
click at [163, 119] on div "Safety Alarms Noted" at bounding box center [181, 118] width 78 height 18
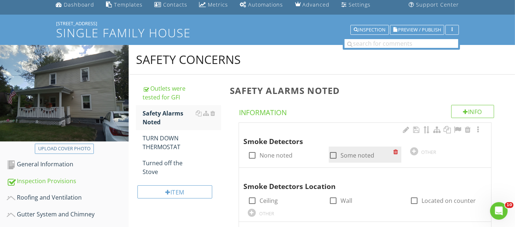
click at [333, 153] on div at bounding box center [333, 155] width 12 height 12
checkbox input "true"
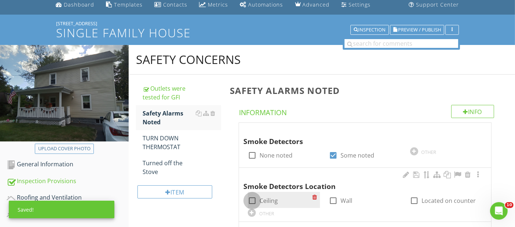
click at [251, 201] on div at bounding box center [252, 201] width 12 height 12
checkbox input "true"
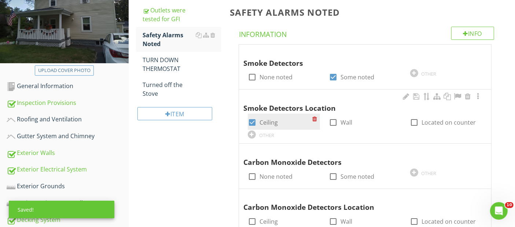
scroll to position [151, 0]
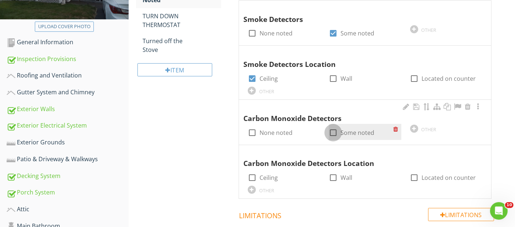
click at [333, 131] on div at bounding box center [333, 133] width 12 height 12
checkbox input "true"
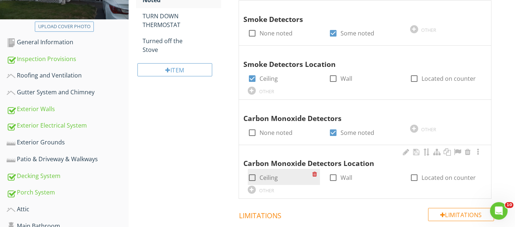
click at [250, 178] on div at bounding box center [252, 178] width 12 height 12
checkbox input "true"
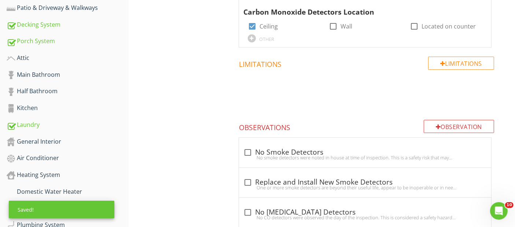
scroll to position [313, 0]
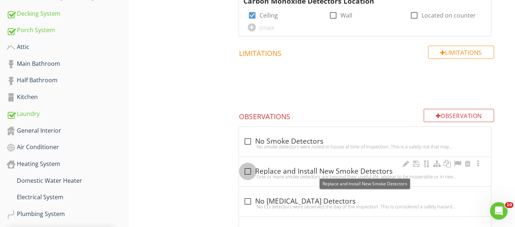
click at [247, 170] on div at bounding box center [247, 172] width 12 height 12
checkbox input "true"
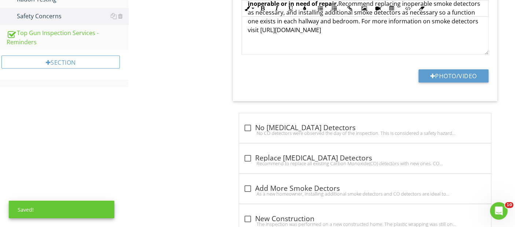
scroll to position [598, 0]
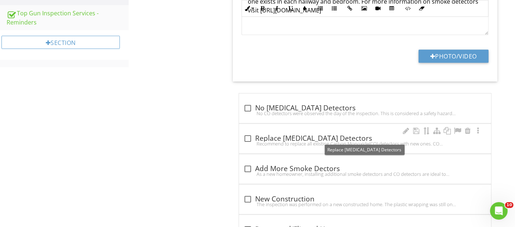
click at [248, 136] on div at bounding box center [247, 139] width 12 height 12
checkbox input "true"
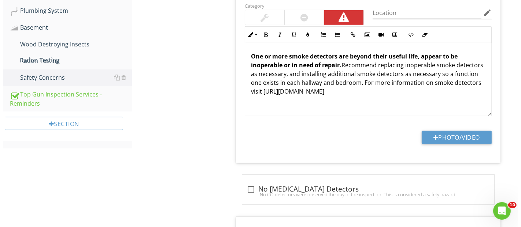
scroll to position [531, 0]
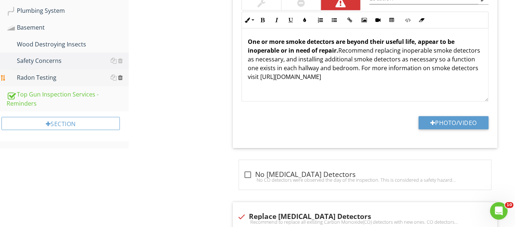
click at [122, 77] on div at bounding box center [120, 78] width 5 height 6
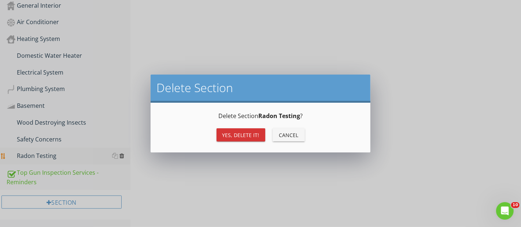
scroll to position [451, 0]
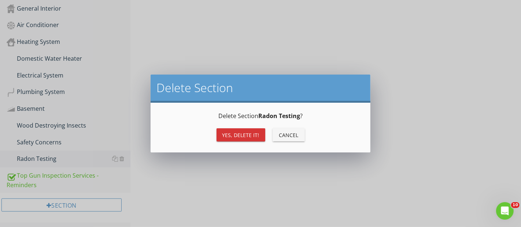
click at [238, 136] on div "Yes, Delete it!" at bounding box center [240, 135] width 37 height 8
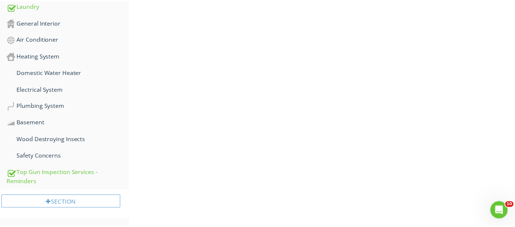
scroll to position [433, 0]
